Goal: Navigation & Orientation: Go to known website

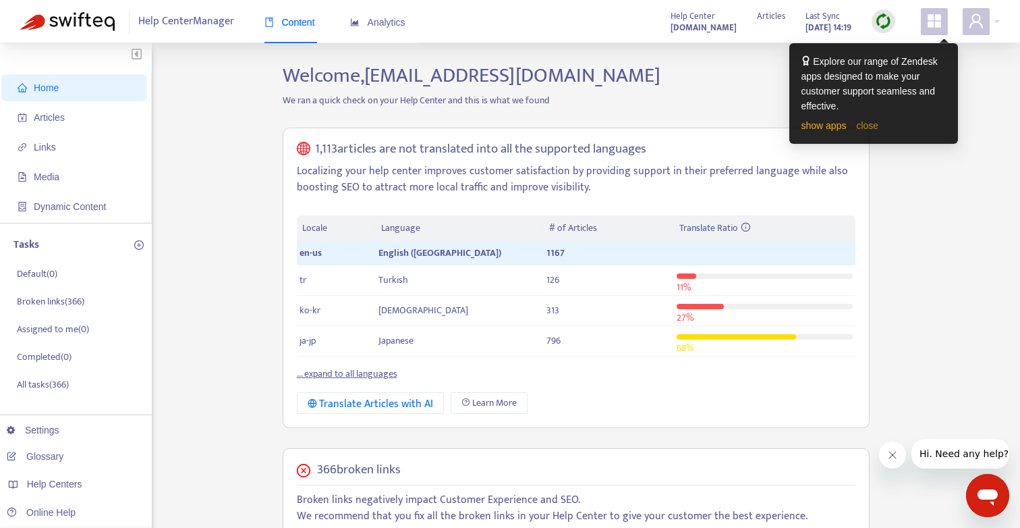
click at [862, 122] on link "close" at bounding box center [867, 125] width 22 height 11
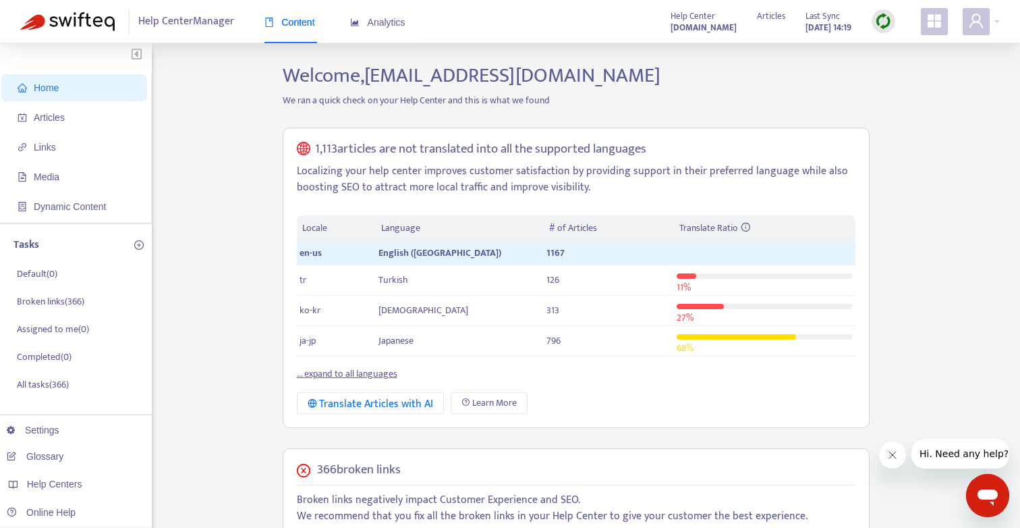
click at [178, 172] on div "Home Articles Links Media Dynamic Content Tasks Default ( 0 ) Broken links ( 36…" at bounding box center [510, 476] width 980 height 826
